Goal: Task Accomplishment & Management: Complete application form

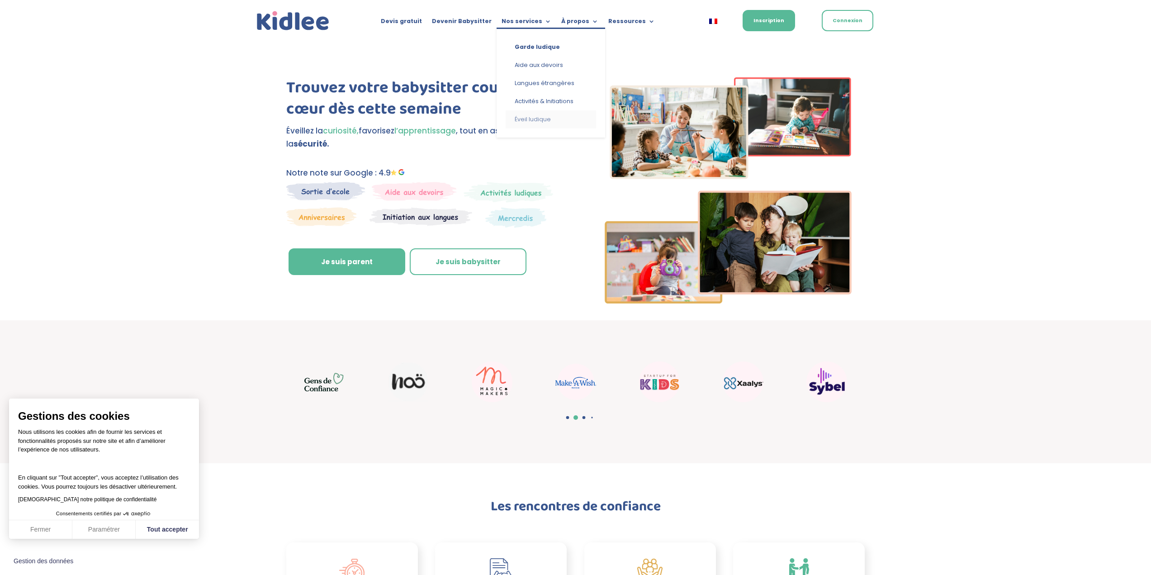
click at [541, 123] on link "Éveil ludique" at bounding box center [551, 119] width 90 height 18
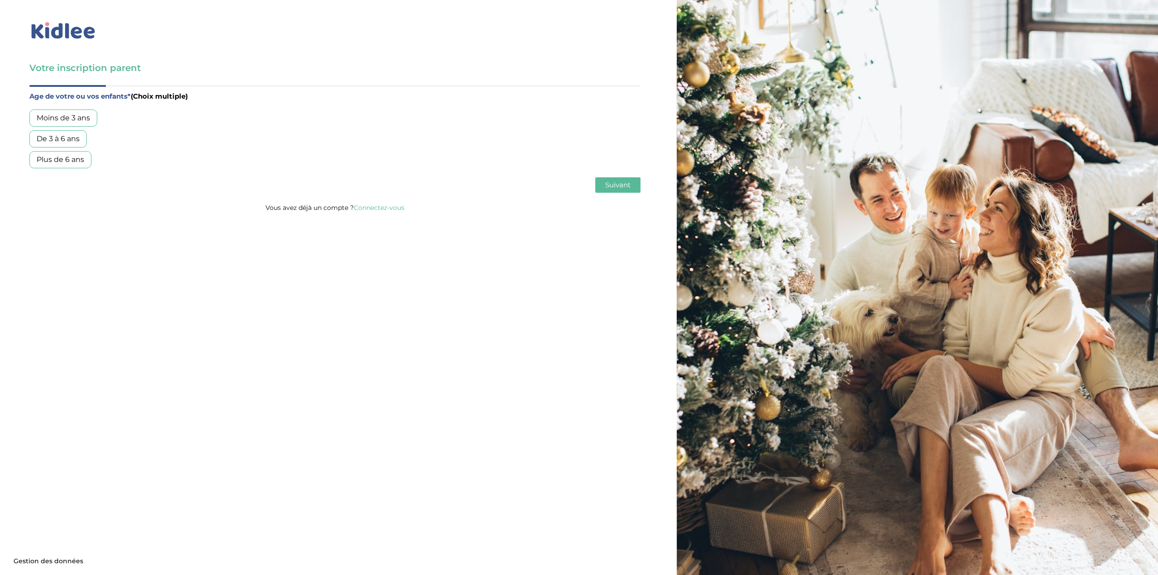
click at [54, 159] on div "Plus de 6 ans" at bounding box center [60, 159] width 62 height 17
click at [616, 176] on div "Age de votre ou vos enfants* (Choix multiple) Moins de 3 ans De 3 à 6 ans Plus …" at bounding box center [334, 143] width 611 height 117
click at [612, 187] on span "Suivant" at bounding box center [617, 185] width 25 height 9
click at [69, 119] on div "Garde régulière" at bounding box center [64, 117] width 71 height 17
click at [620, 186] on span "Suivant" at bounding box center [617, 185] width 25 height 9
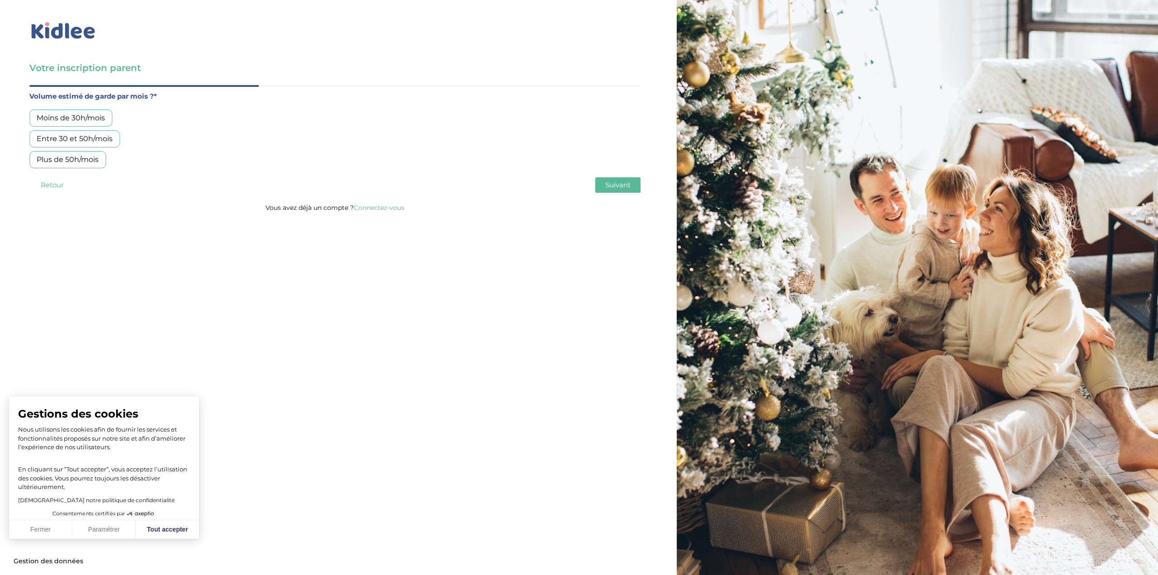
click at [95, 116] on div "Moins de 30h/mois" at bounding box center [70, 117] width 83 height 17
click at [628, 181] on span "Suivant" at bounding box center [617, 185] width 25 height 9
click at [217, 118] on div "Garde ludique (activités créatives, Aide aux devoirs, jeux…)" at bounding box center [140, 117] width 223 height 17
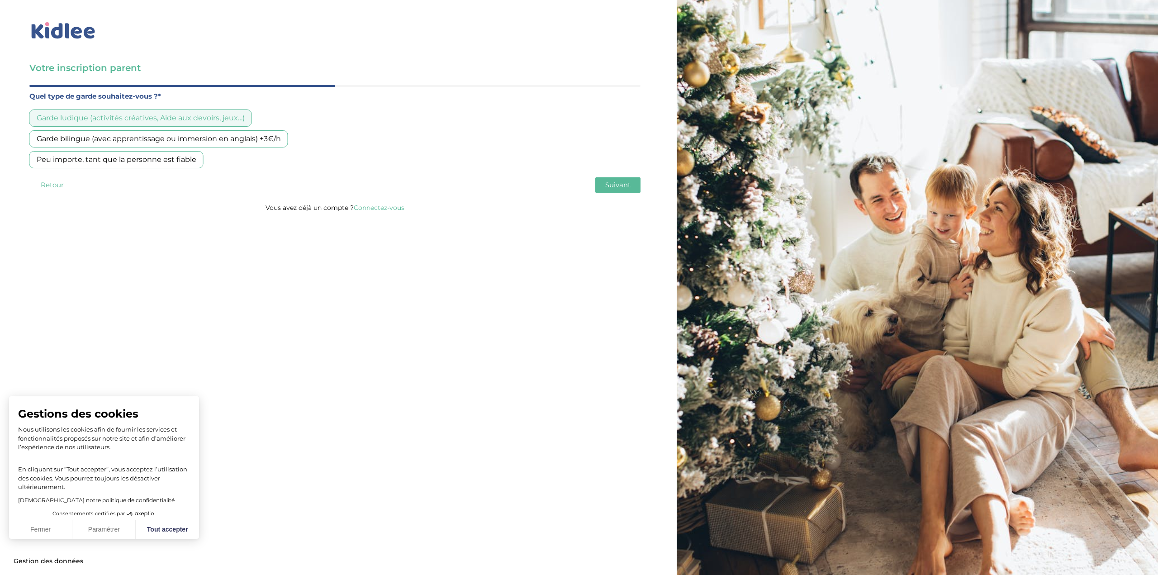
click at [628, 180] on button "Suivant" at bounding box center [617, 184] width 45 height 15
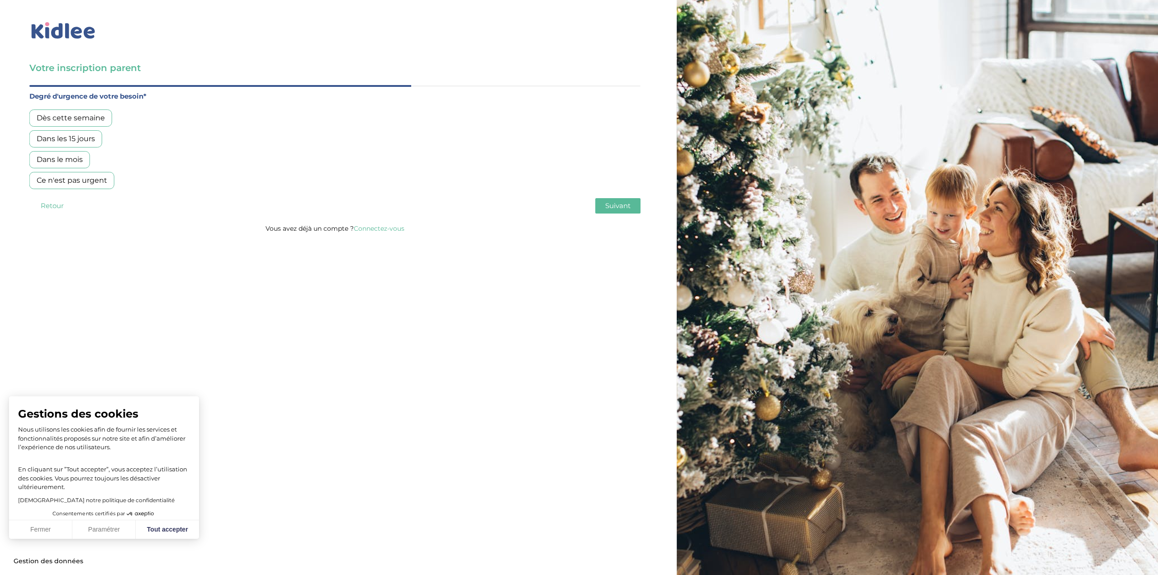
click at [75, 141] on div "Dans les 15 jours" at bounding box center [65, 138] width 73 height 17
click at [56, 157] on div "Dans le mois" at bounding box center [59, 159] width 61 height 17
click at [607, 207] on span "Suivant" at bounding box center [617, 205] width 25 height 9
click at [134, 141] on div "Oui, en direct ou via cercle proche" at bounding box center [97, 138] width 137 height 17
click at [662, 217] on div "Votre inscription parent Avant de poursuivre veuillez vérifier que tous les cha…" at bounding box center [335, 119] width 684 height 239
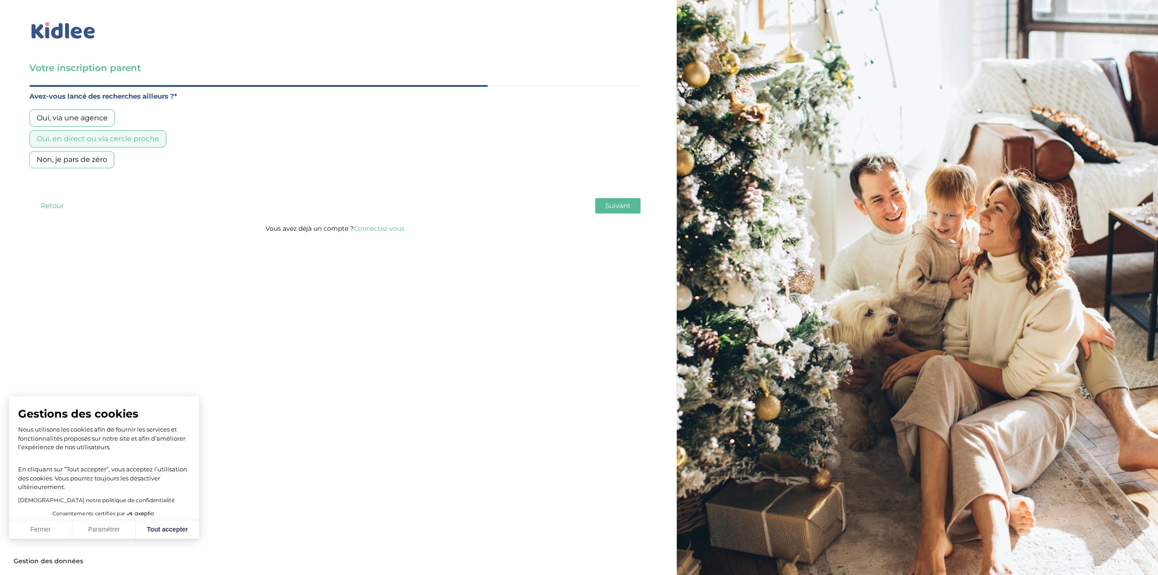
click at [621, 207] on span "Suivant" at bounding box center [617, 205] width 25 height 9
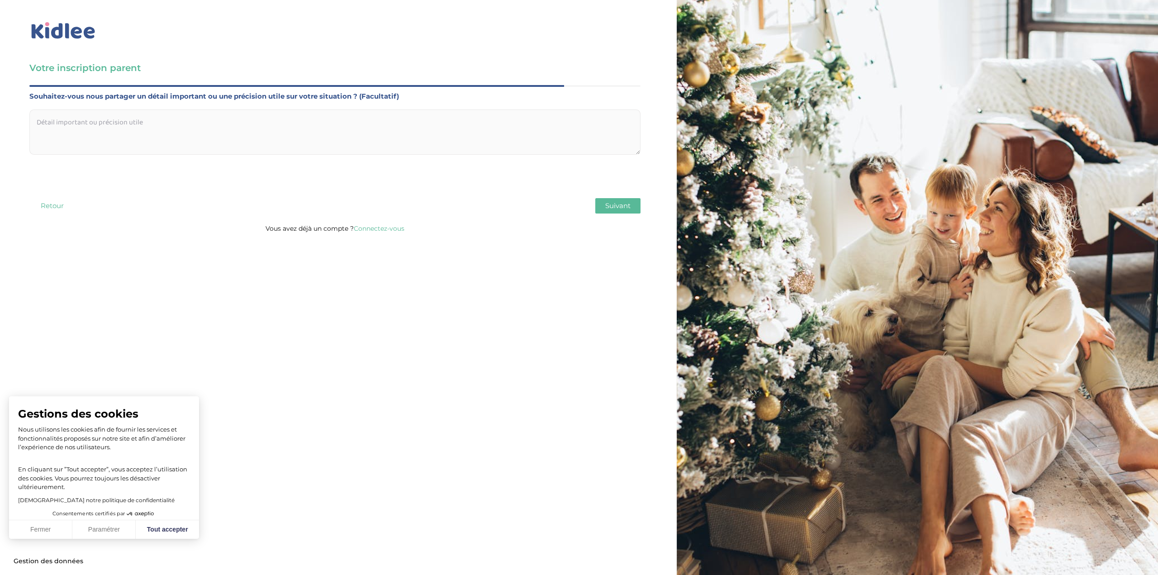
click at [623, 204] on span "Suivant" at bounding box center [617, 205] width 25 height 9
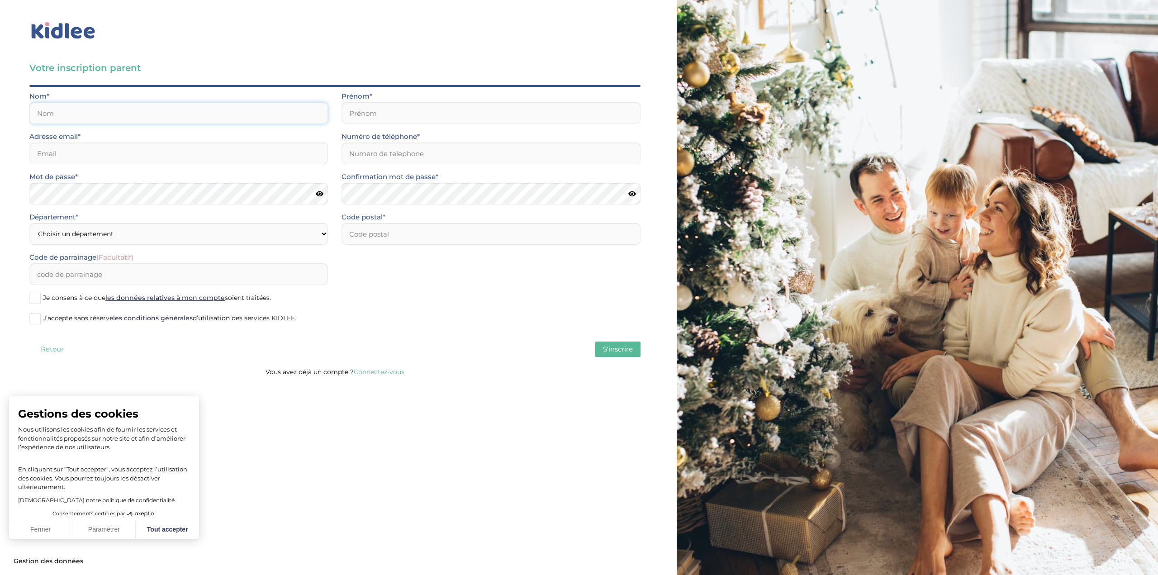
click at [133, 118] on input "text" at bounding box center [178, 113] width 299 height 22
type input "[PERSON_NAME]"
type input "Hadrien"
type input "[EMAIL_ADDRESS][PERSON_NAME][DOMAIN_NAME]"
type input "0662393123"
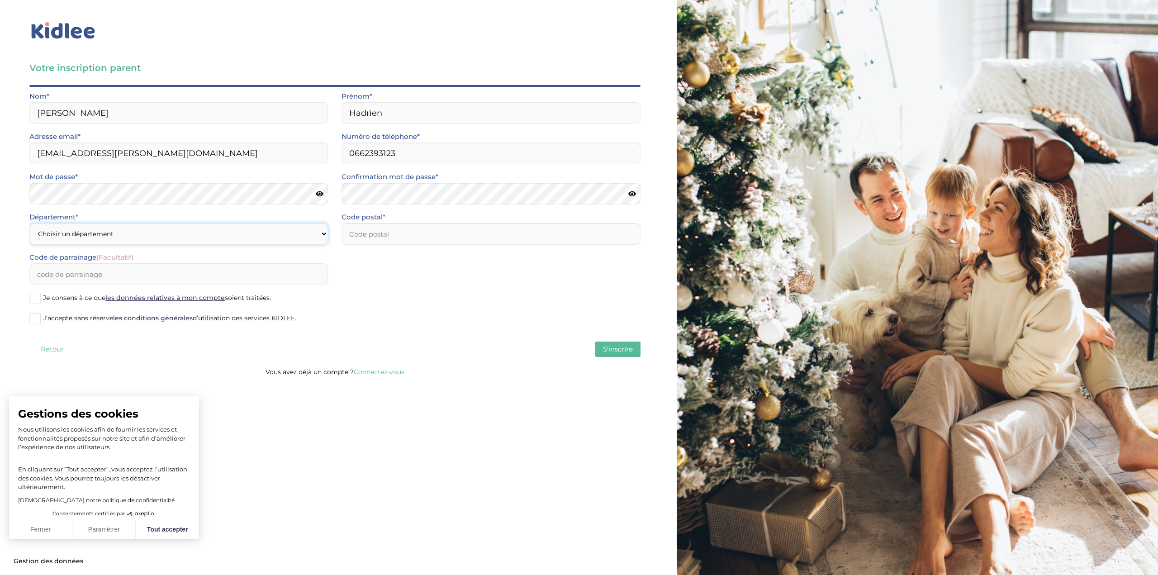
click at [183, 235] on select "Choisir un département [GEOGRAPHIC_DATA] (75) [GEOGRAPHIC_DATA]92) [GEOGRAPHIC_…" at bounding box center [178, 234] width 299 height 22
select select "94"
click at [29, 223] on select "Choisir un département [GEOGRAPHIC_DATA] (75) [GEOGRAPHIC_DATA]92) [GEOGRAPHIC_…" at bounding box center [178, 234] width 299 height 22
drag, startPoint x: 394, startPoint y: 221, endPoint x: 388, endPoint y: 229, distance: 9.8
click at [393, 223] on div "Code postal*" at bounding box center [491, 227] width 299 height 33
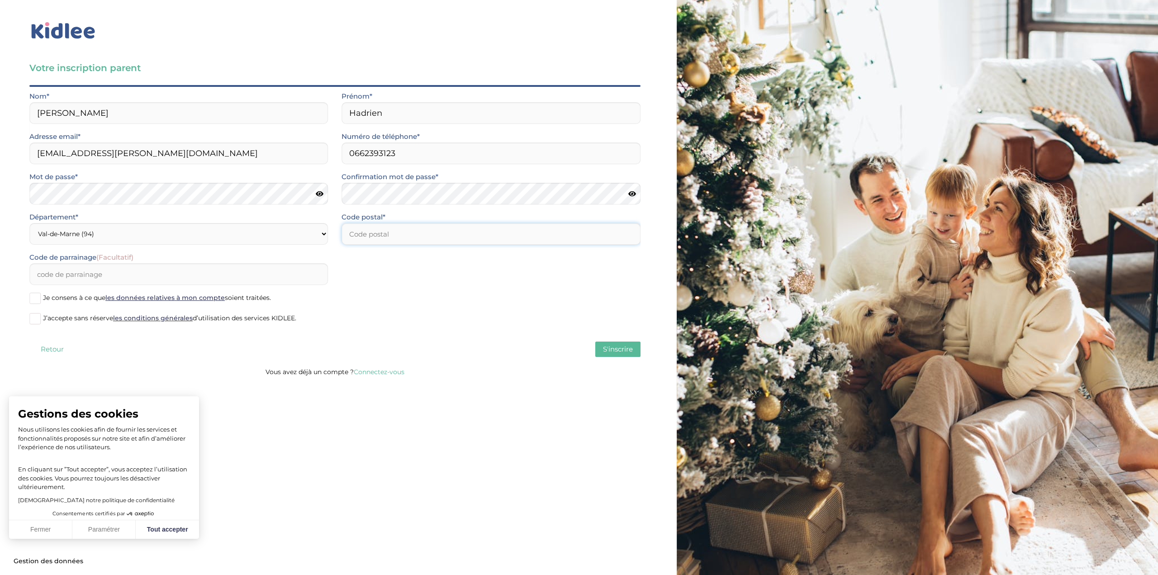
click at [387, 236] on input "number" at bounding box center [491, 234] width 299 height 22
type input "94230"
click at [232, 281] on input "Code de parrainage (Facultatif)" at bounding box center [178, 274] width 299 height 22
click at [63, 298] on span "Je consens à ce que les données relatives à mon compte soient traitées." at bounding box center [157, 298] width 228 height 8
click at [0, 0] on input "Je consens à ce que les données relatives à mon compte soient traitées." at bounding box center [0, 0] width 0 height 0
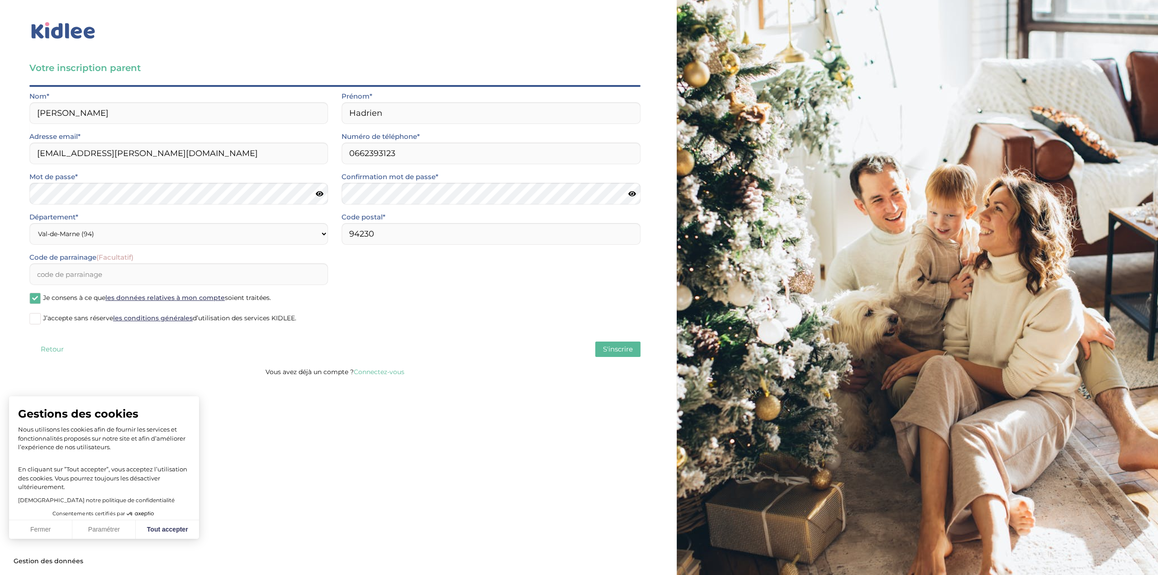
click at [64, 323] on label "J’accepte sans réserve les conditions générales d’utilisation des services KIDL…" at bounding box center [334, 319] width 611 height 14
click at [0, 0] on input "J’accepte sans réserve les conditions générales d’utilisation des services KIDL…" at bounding box center [0, 0] width 0 height 0
click at [609, 347] on span "S'inscrire" at bounding box center [618, 349] width 30 height 9
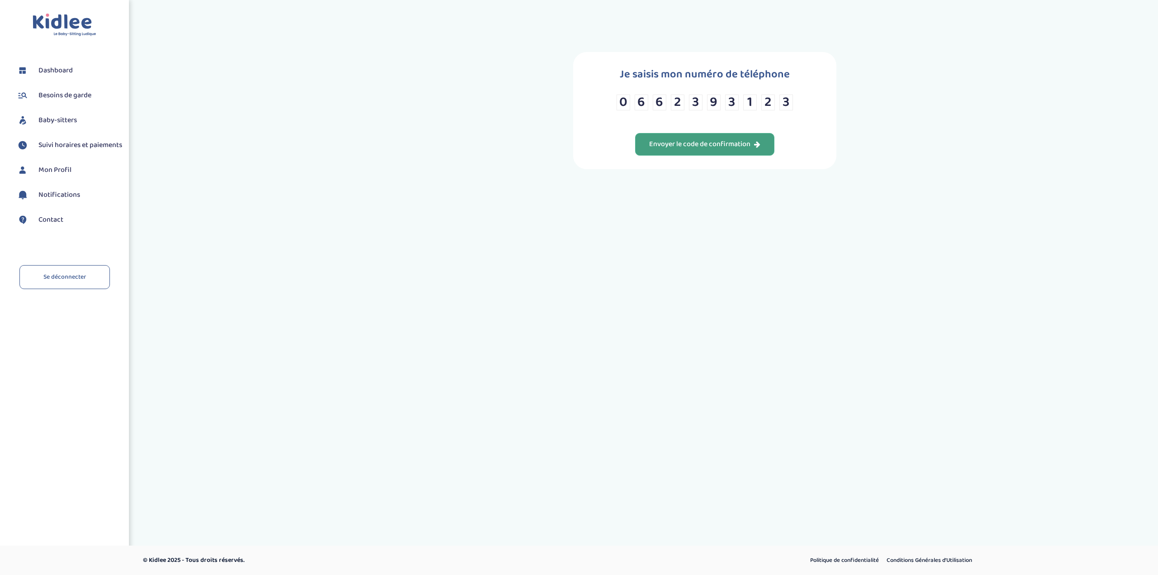
drag, startPoint x: 685, startPoint y: 150, endPoint x: 690, endPoint y: 148, distance: 5.9
click at [685, 150] on button "Envoyer le code de confirmation" at bounding box center [704, 144] width 139 height 23
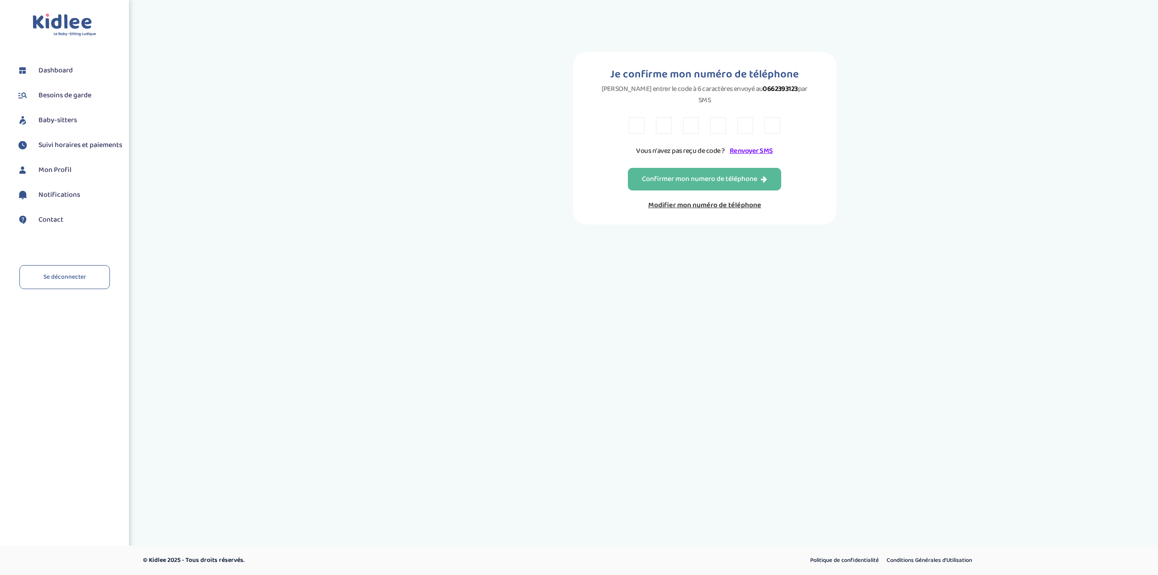
click at [633, 117] on input "text" at bounding box center [637, 125] width 16 height 17
type input "y"
type input "7"
type input "b"
type input "3"
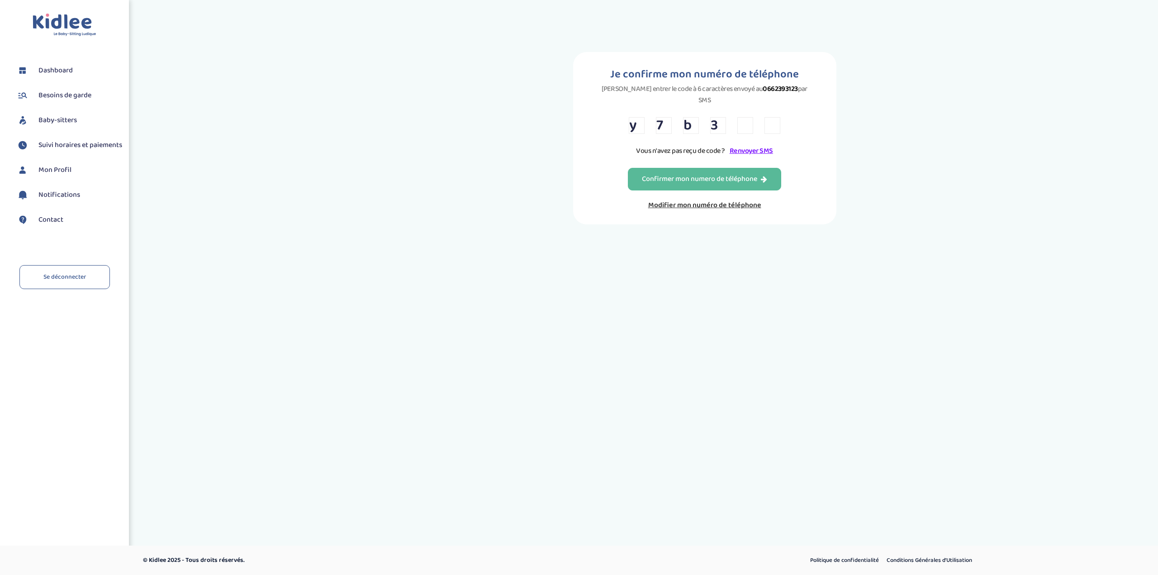
type input "d"
type input "5"
click at [680, 174] on div "Confirmer mon numero de téléphone" at bounding box center [704, 179] width 125 height 10
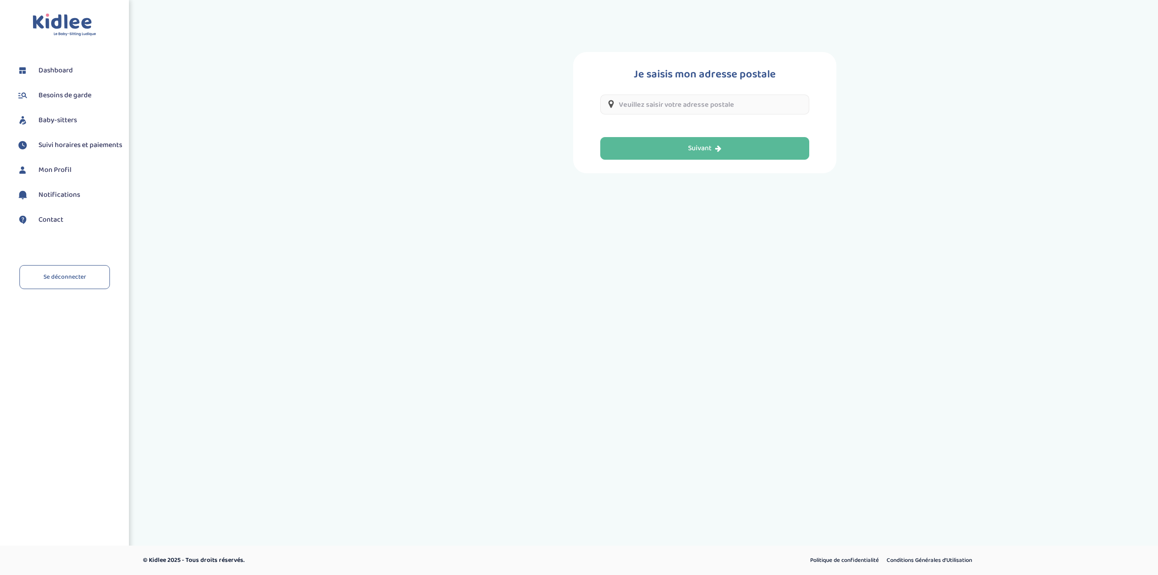
click at [680, 105] on input "text" at bounding box center [704, 105] width 209 height 20
type input "21 Rue Pascal, Cachan, France"
click at [704, 147] on div "Suivant" at bounding box center [704, 148] width 33 height 10
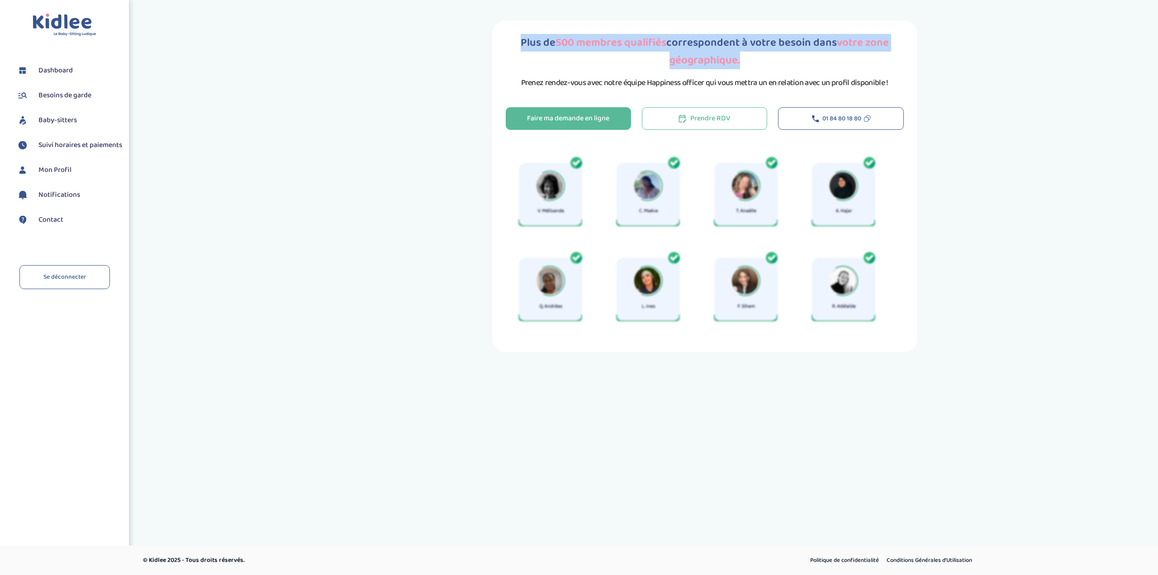
drag, startPoint x: 547, startPoint y: 40, endPoint x: 789, endPoint y: 58, distance: 241.9
click at [789, 58] on h1 "Plus de 500 membres qualifiés correspondent à votre besoin dans votre zone géog…" at bounding box center [705, 51] width 398 height 35
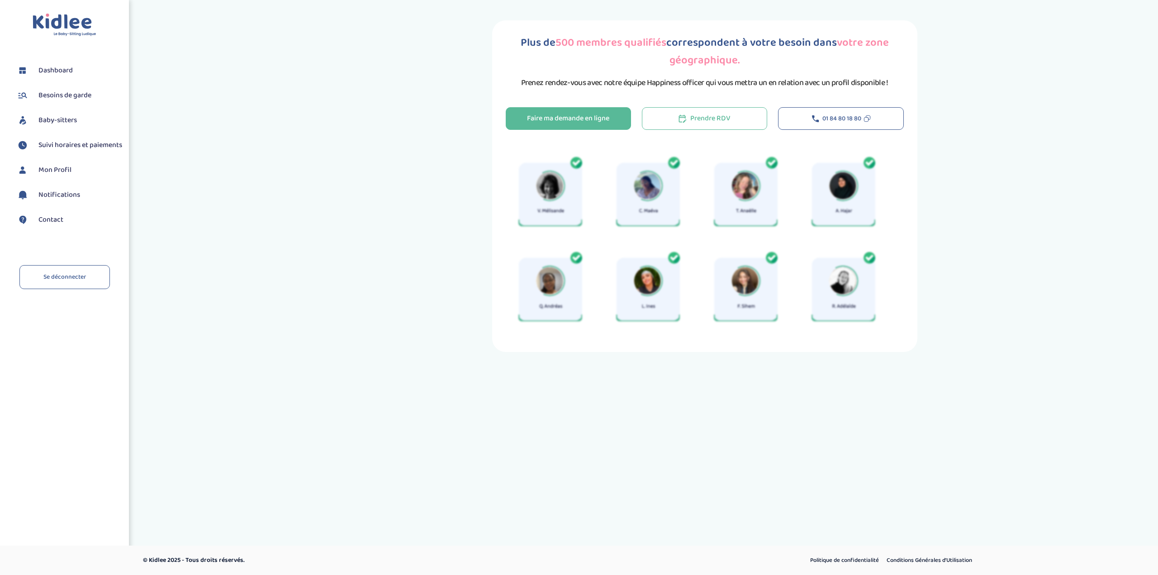
click at [581, 81] on p "Prenez rendez-vous avec notre équipe Happiness officer qui vous mettra un en re…" at bounding box center [704, 82] width 367 height 13
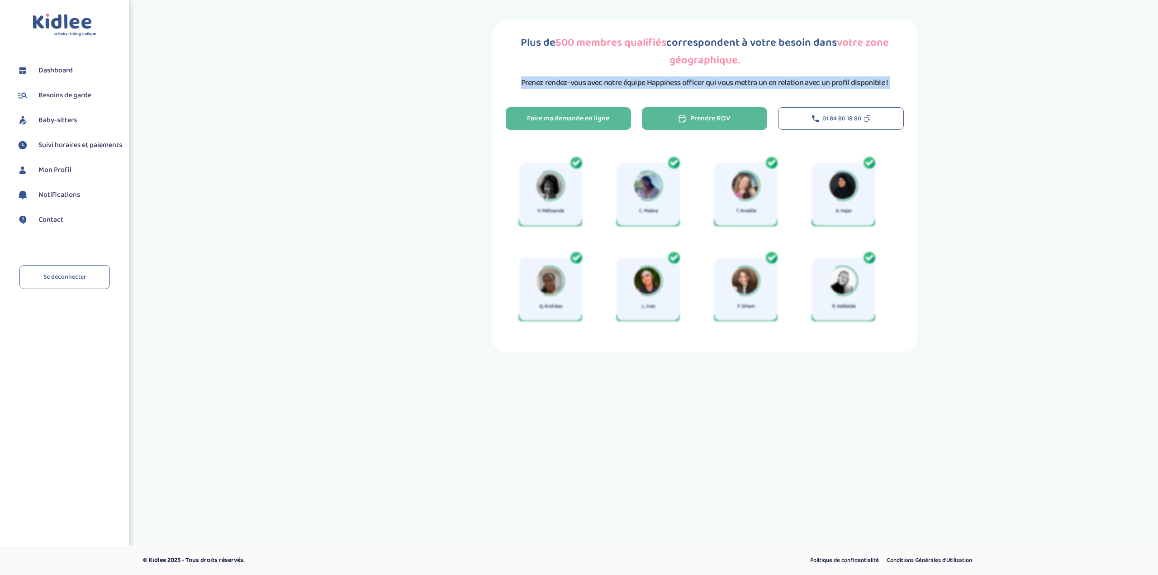
click at [672, 116] on button "Prendre RDV" at bounding box center [704, 118] width 125 height 23
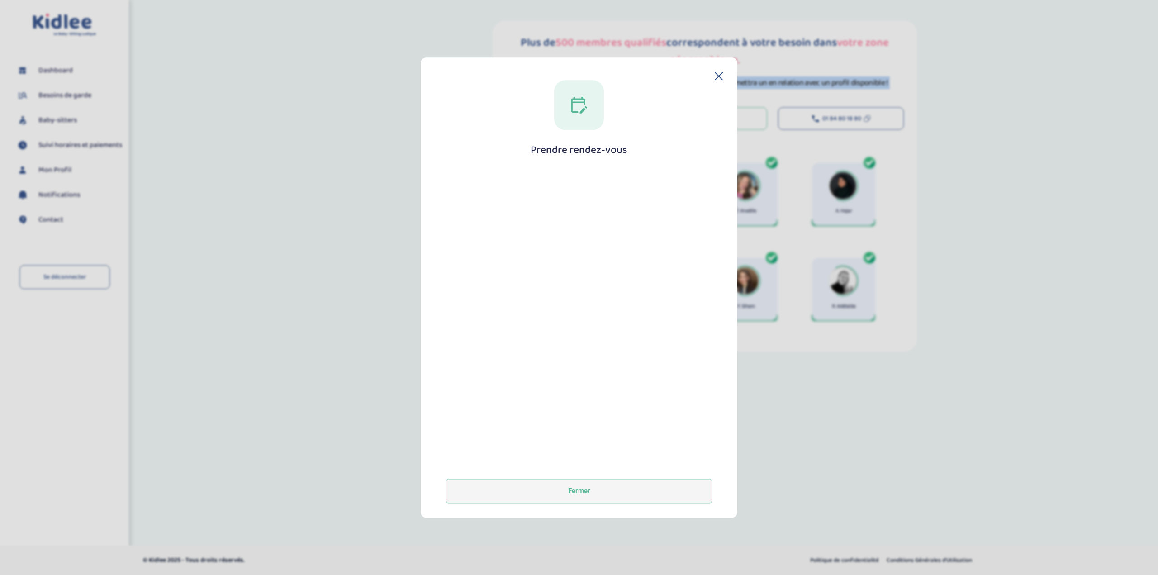
click at [615, 495] on button "Fermer" at bounding box center [579, 491] width 266 height 24
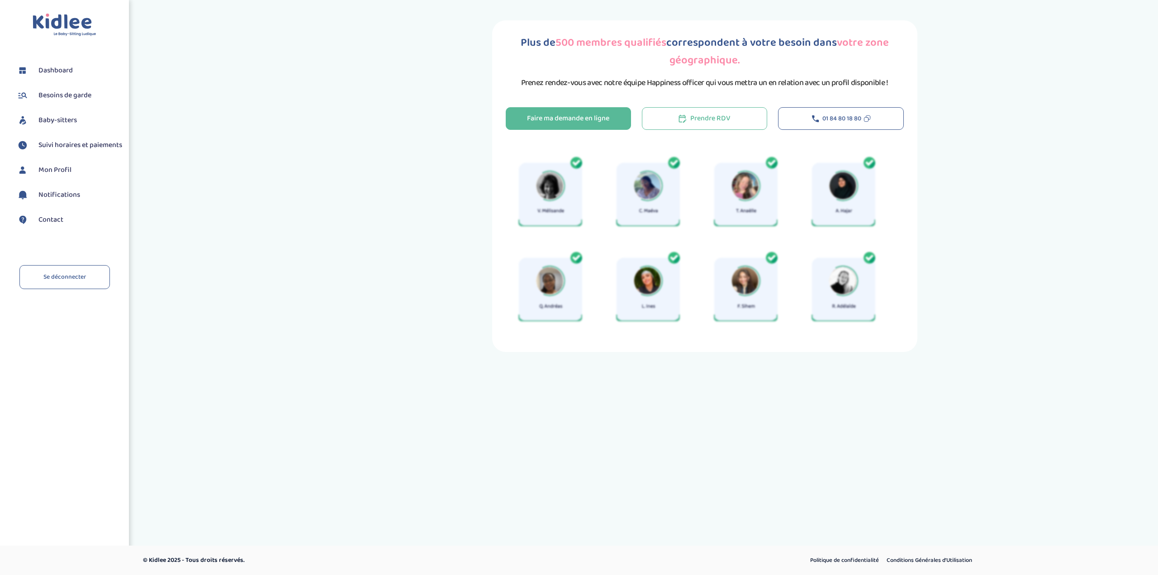
click at [687, 405] on div "Toggle navigation FAQ Reiner Hadrien Dashboard Besoins de garde Baby-sitters Su…" at bounding box center [579, 205] width 1158 height 411
